Goal: Task Accomplishment & Management: Manage account settings

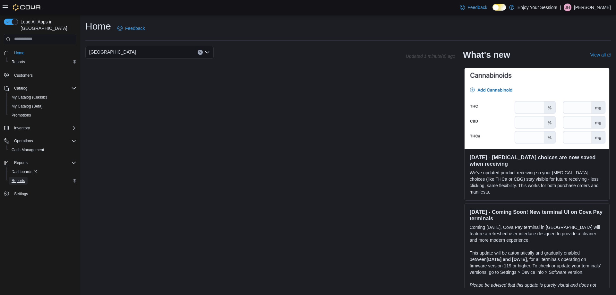
click at [20, 177] on span "Reports" at bounding box center [18, 181] width 13 height 8
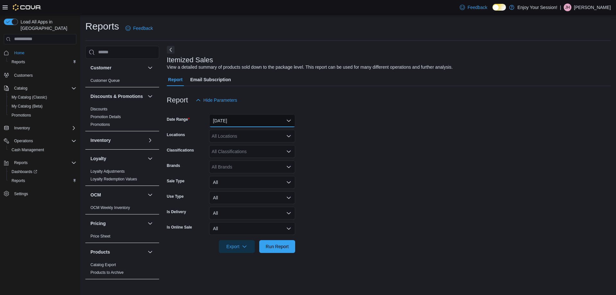
click at [263, 123] on button "Yesterday" at bounding box center [252, 120] width 86 height 13
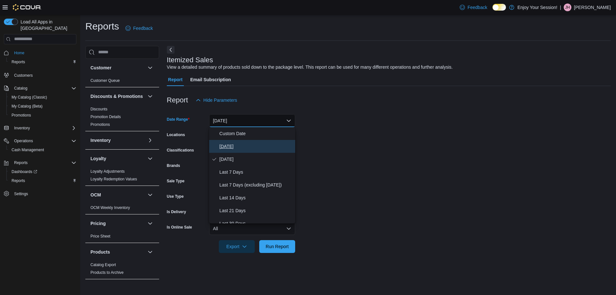
click at [229, 143] on span "Today" at bounding box center [255, 146] width 73 height 8
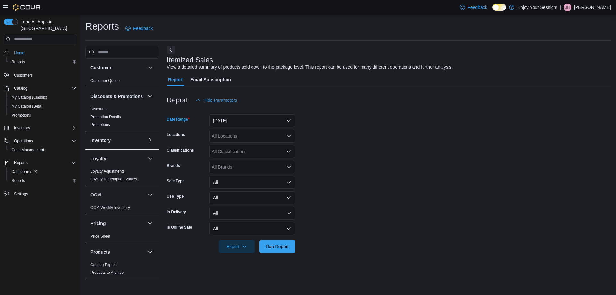
click at [229, 142] on div "All Locations" at bounding box center [252, 136] width 86 height 13
type input "***"
click at [241, 145] on span "Wasaga Beach" at bounding box center [246, 147] width 47 height 6
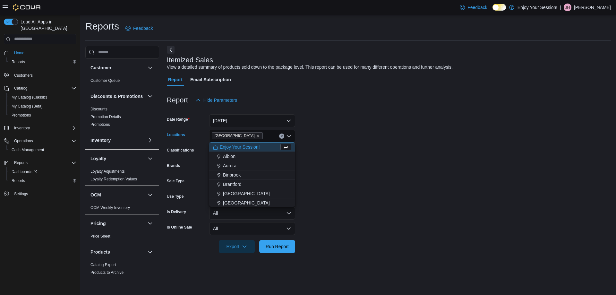
click at [348, 119] on form "Date Range Today Locations Wasaga Beach Combo box. Selected. Wasaga Beach. Pres…" at bounding box center [389, 179] width 444 height 146
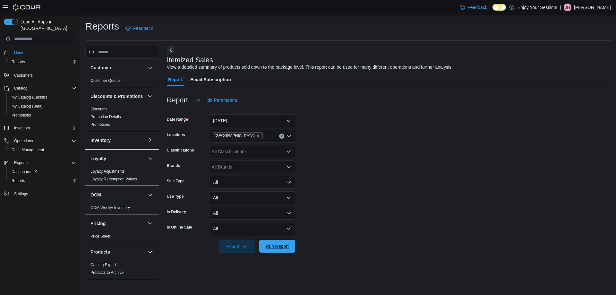
click at [280, 248] on span "Run Report" at bounding box center [277, 246] width 23 height 6
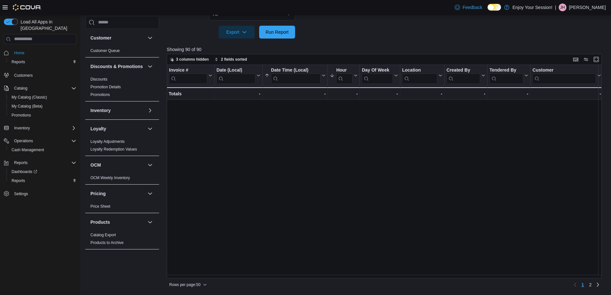
scroll to position [257, 0]
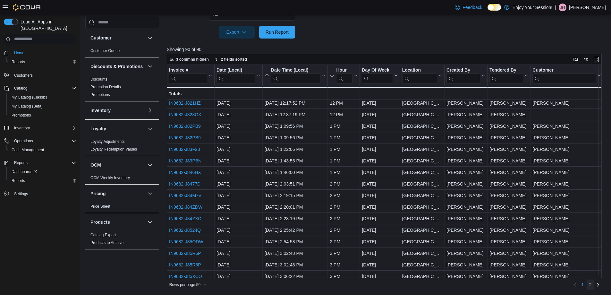
click at [594, 285] on link "2" at bounding box center [591, 284] width 8 height 10
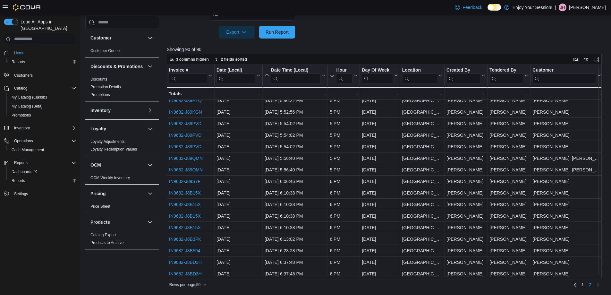
scroll to position [287, 0]
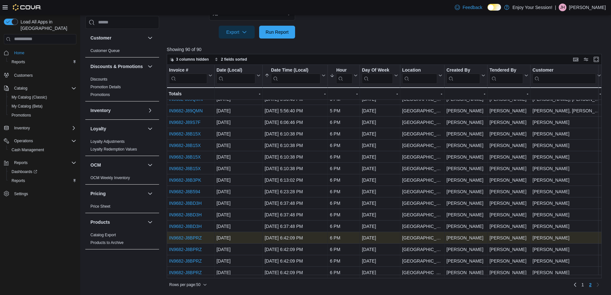
click at [186, 235] on link "IN9682-J8BPRZ" at bounding box center [185, 237] width 33 height 5
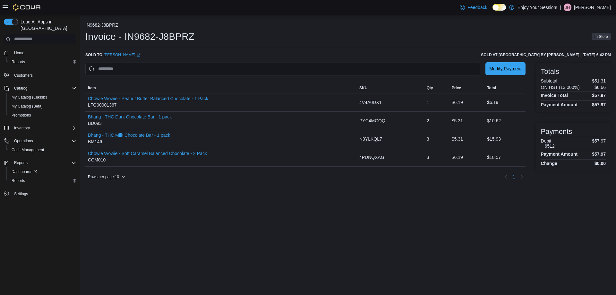
click at [500, 71] on span "Modify Payment" at bounding box center [505, 68] width 32 height 6
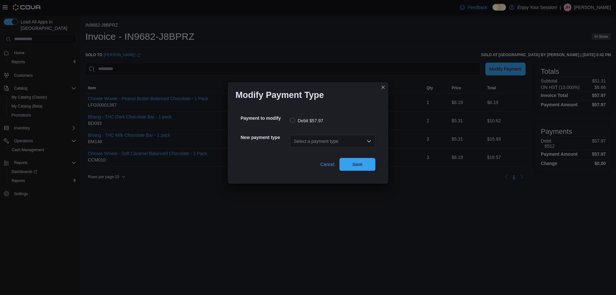
click at [309, 143] on div "Select a payment type" at bounding box center [332, 141] width 85 height 13
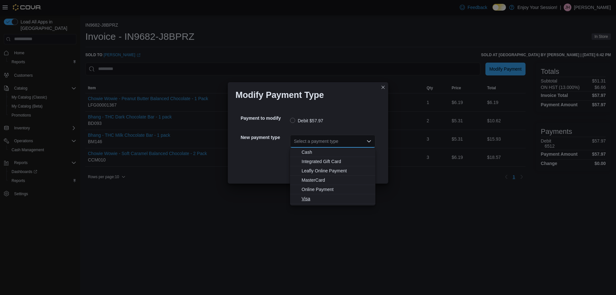
click at [308, 200] on span "Visa" at bounding box center [337, 198] width 70 height 6
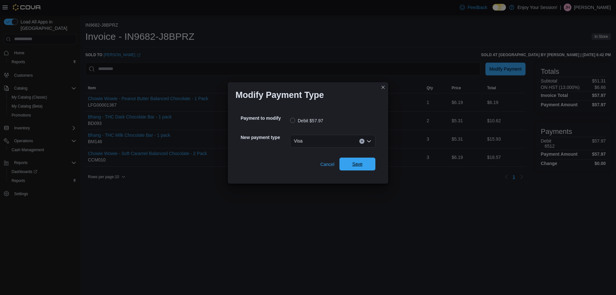
click at [364, 162] on span "Save" at bounding box center [357, 163] width 28 height 13
